Goal: Transaction & Acquisition: Subscribe to service/newsletter

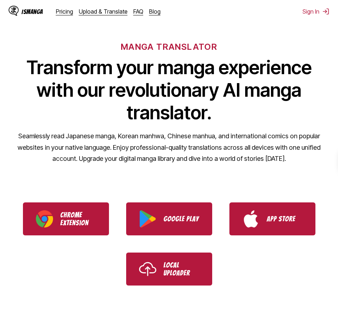
scroll to position [107, 0]
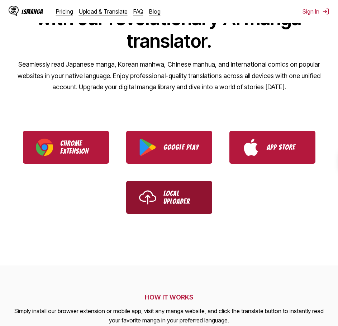
click at [174, 196] on p "Local Uploader" at bounding box center [181, 197] width 36 height 16
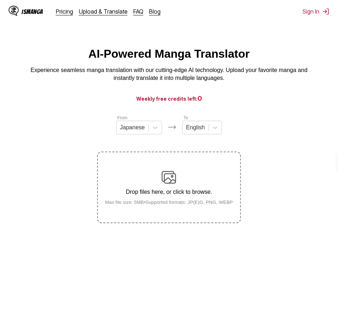
scroll to position [36, 0]
